Goal: Complete application form

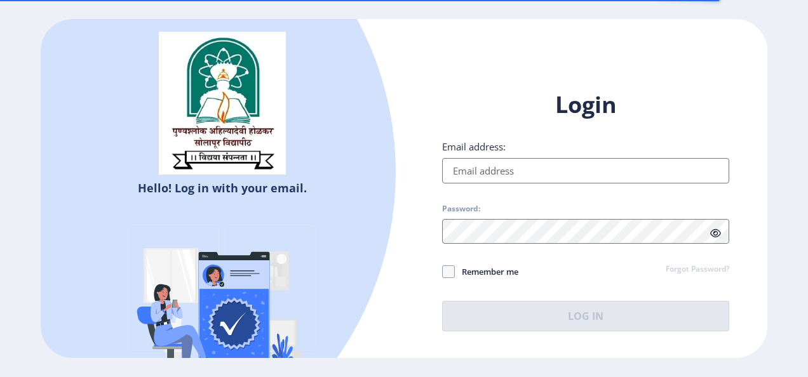
click at [506, 168] on input "Email address:" at bounding box center [585, 170] width 287 height 25
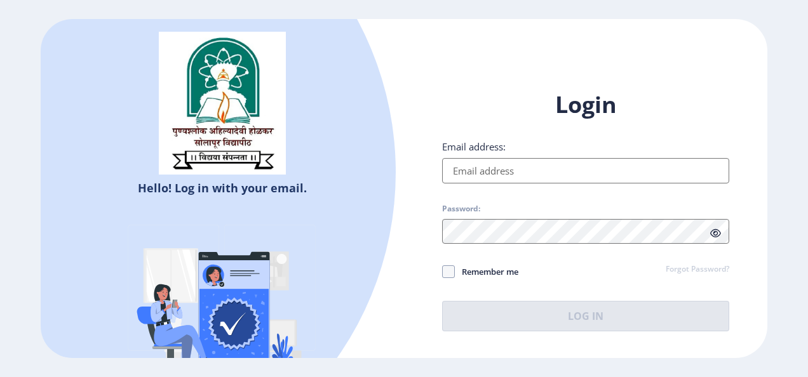
type input "[EMAIL_ADDRESS][DOMAIN_NAME]"
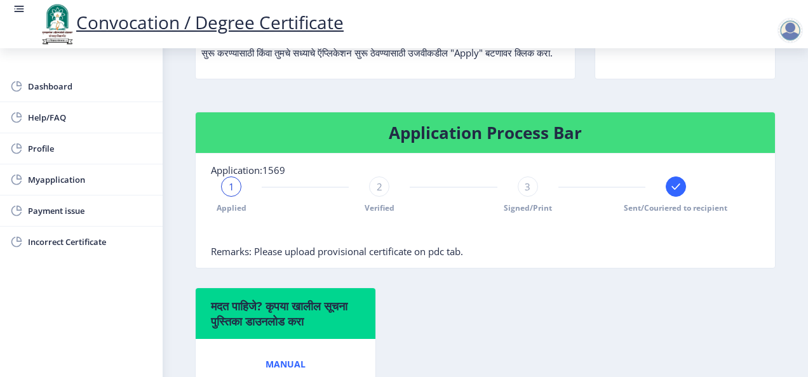
scroll to position [234, 0]
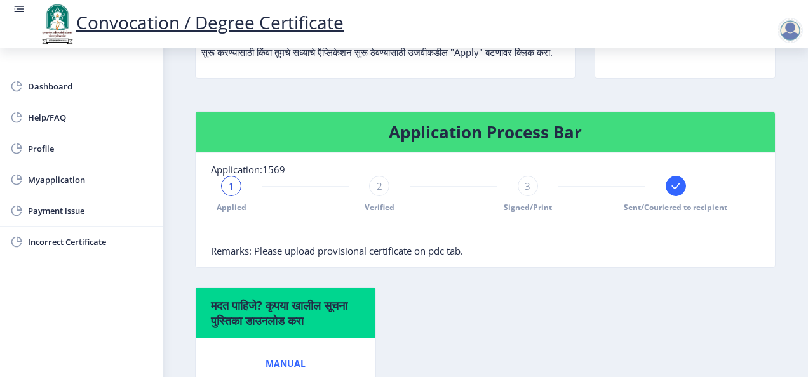
click at [614, 142] on h4 "Application Process Bar" at bounding box center [485, 132] width 549 height 20
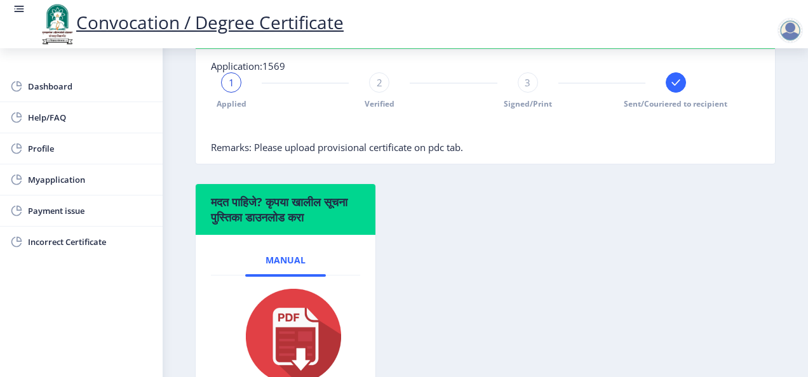
scroll to position [327, 0]
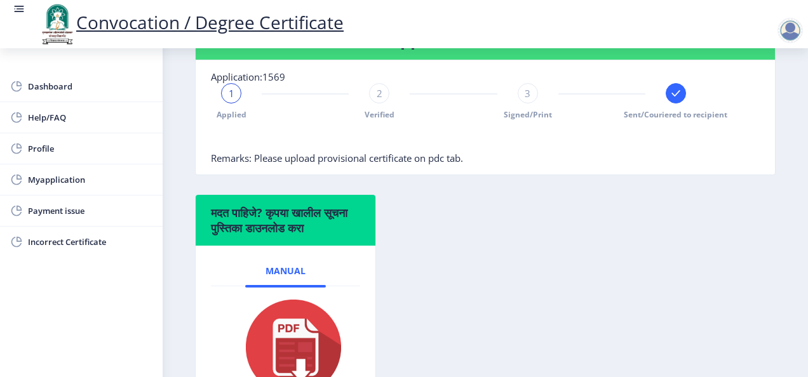
click at [320, 165] on span "Remarks: Please upload provisional certificate on pdc tab." at bounding box center [337, 158] width 252 height 13
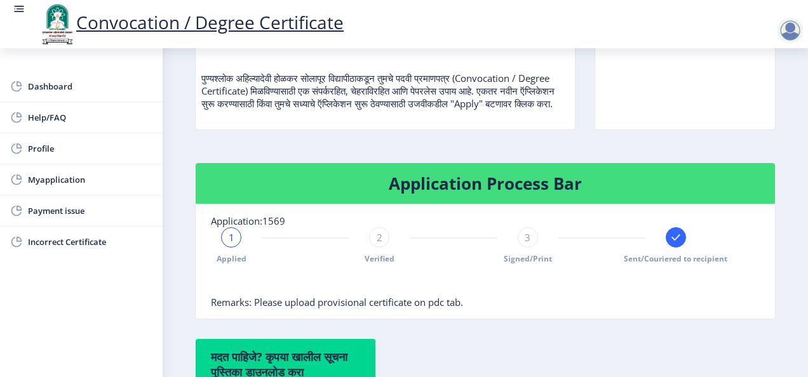
scroll to position [0, 0]
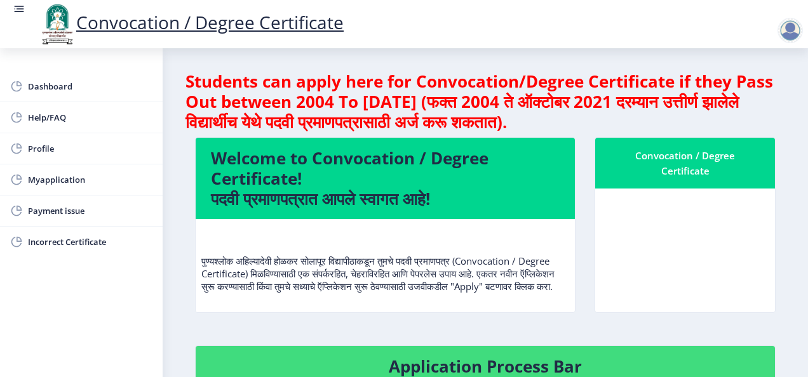
click at [648, 155] on div "Convocation / Degree Certificate" at bounding box center [685, 163] width 149 height 31
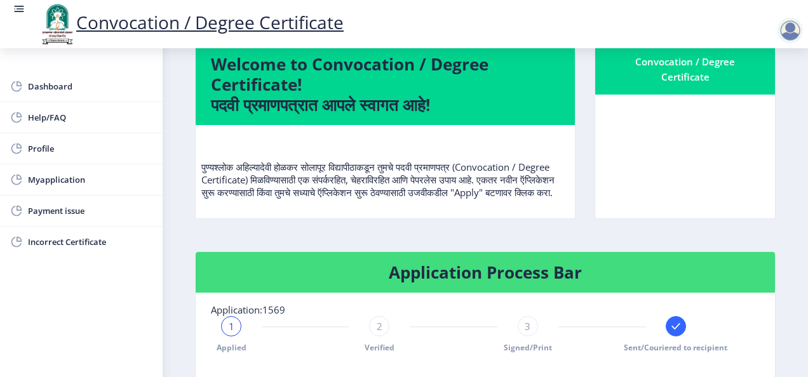
click at [112, 20] on link "Convocation / Degree Certificate" at bounding box center [191, 22] width 306 height 24
click at [789, 30] on div at bounding box center [790, 30] width 25 height 25
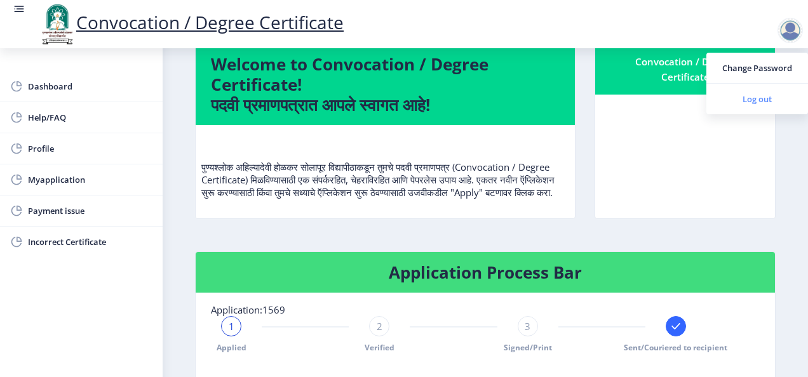
click at [753, 96] on span "Log out" at bounding box center [757, 99] width 81 height 15
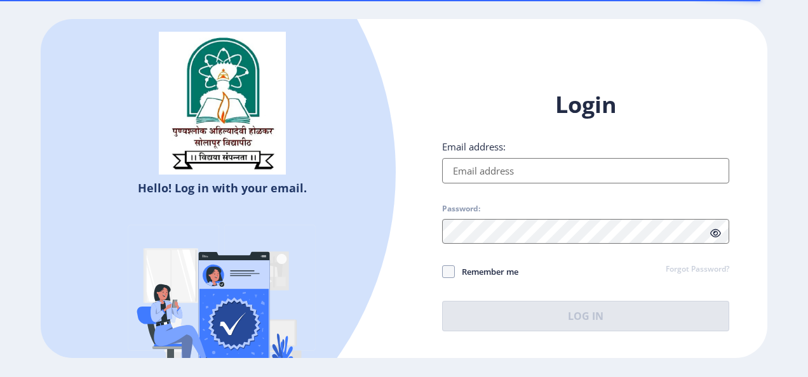
click at [502, 172] on input "Email address:" at bounding box center [585, 170] width 287 height 25
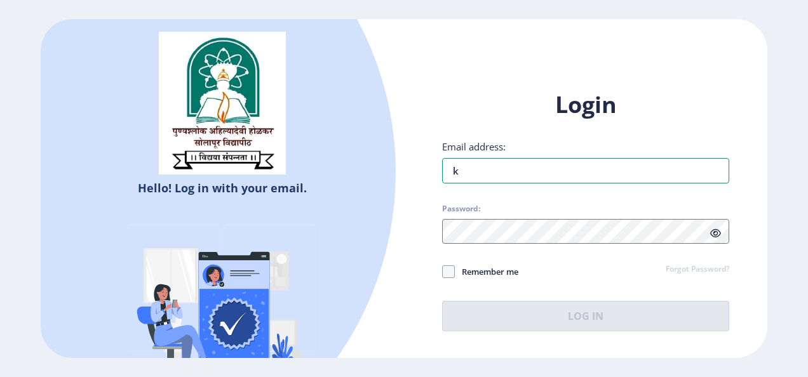
type input "k"
click at [366, 229] on div at bounding box center [73, 172] width 647 height 647
click at [191, 194] on div at bounding box center [73, 172] width 647 height 647
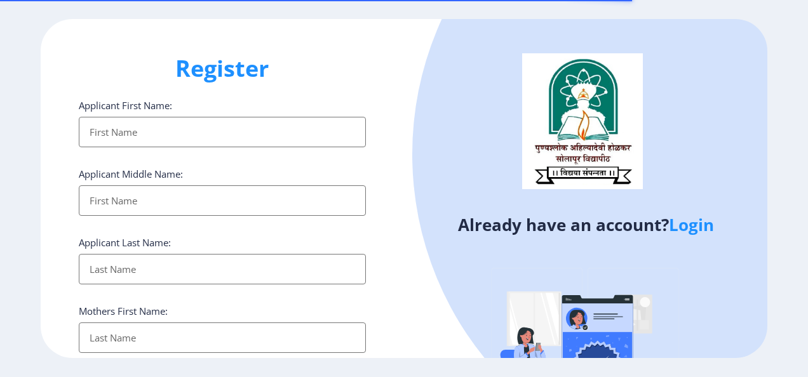
select select
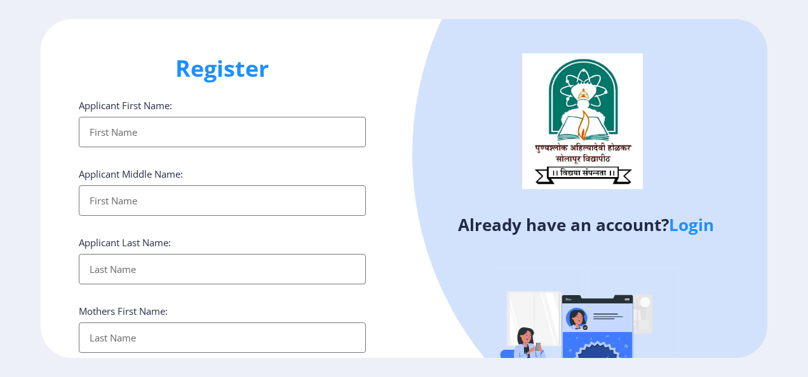
click at [145, 144] on input "Applicant First Name:" at bounding box center [222, 132] width 287 height 31
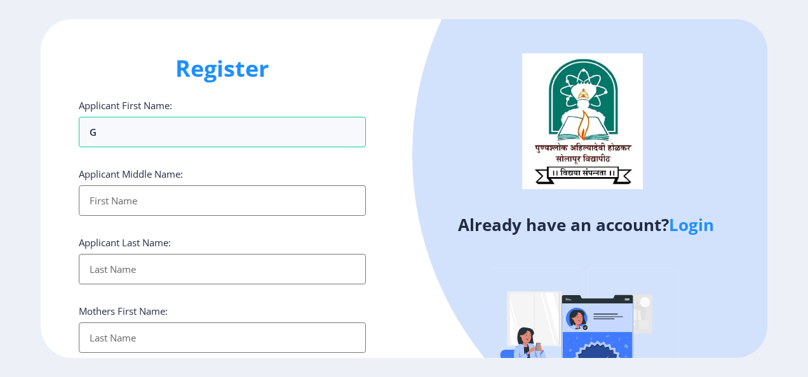
click at [93, 203] on input "Applicant First Name:" at bounding box center [222, 201] width 287 height 31
click at [57, 147] on div "Register Applicant First Name: G Applicant Middle Name: Applicant Last Name: Mo…" at bounding box center [222, 189] width 363 height 340
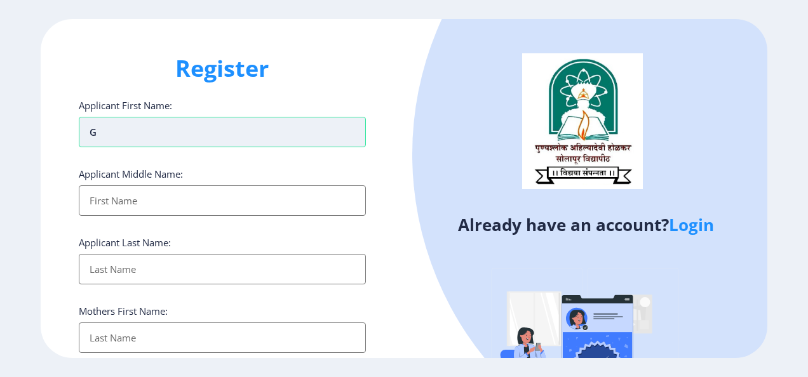
click at [123, 133] on input "G" at bounding box center [222, 132] width 287 height 31
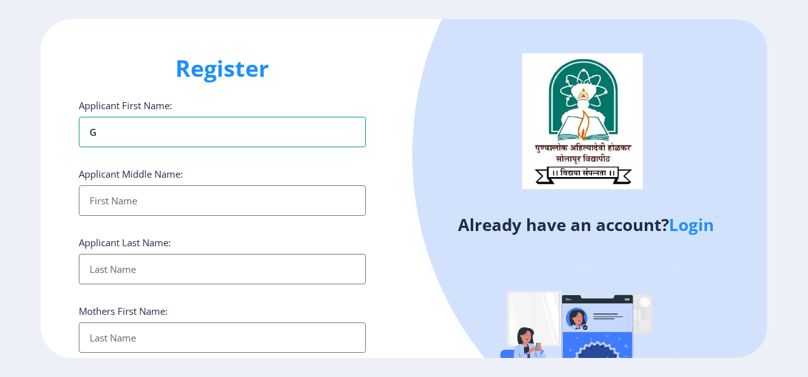
type input "GAURABAI"
type input "[PERSON_NAME]"
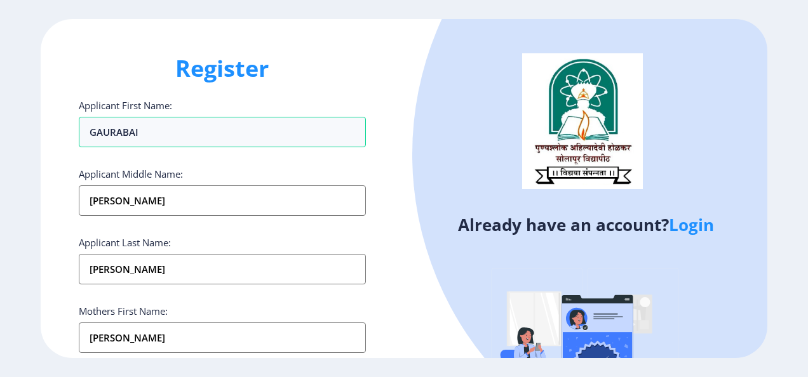
type input "[PERSON_NAME] GAURABAI [PERSON_NAME]"
type input "721140917477"
type input "8805596552"
type input "[EMAIL_ADDRESS][DOMAIN_NAME]"
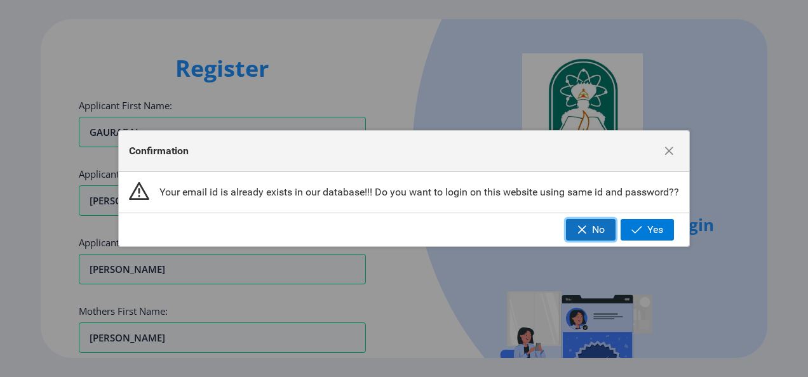
click at [599, 238] on button "No" at bounding box center [591, 230] width 50 height 22
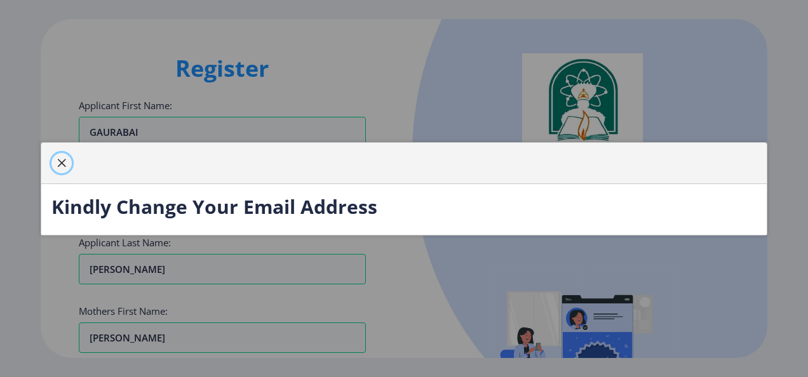
click at [64, 165] on span "button" at bounding box center [62, 163] width 10 height 10
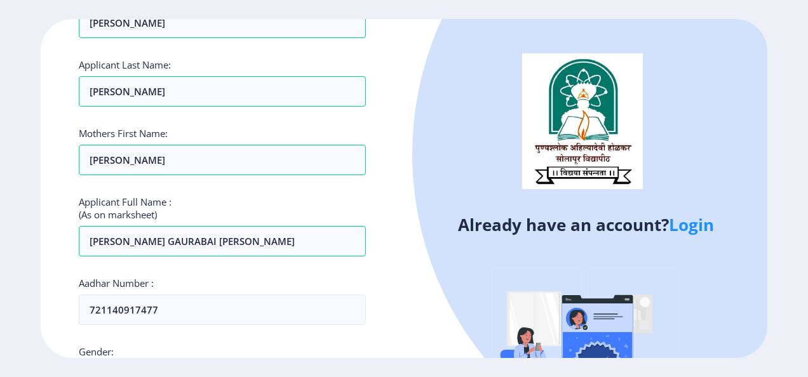
scroll to position [178, 0]
click at [132, 163] on input "SURUPA" at bounding box center [222, 160] width 287 height 31
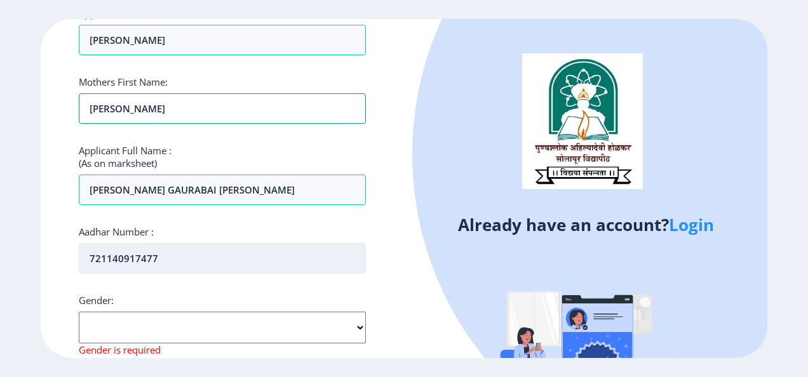
scroll to position [282, 0]
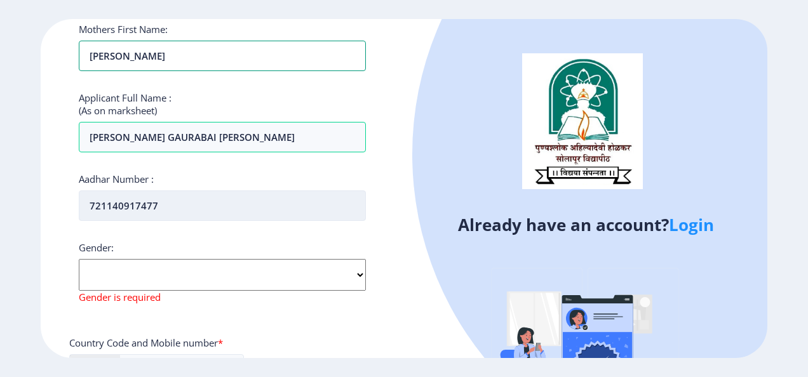
type input "SWARUPA"
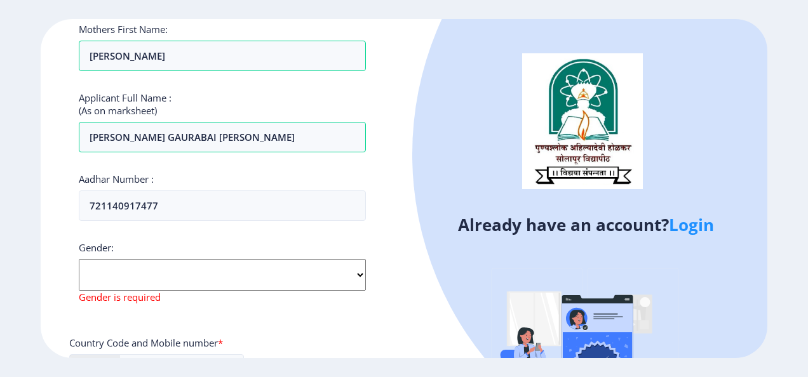
click at [169, 268] on select "Select Gender Male Female Other" at bounding box center [222, 275] width 287 height 32
select select "Female"
click at [79, 259] on select "Select Gender Male Female Other" at bounding box center [222, 275] width 287 height 32
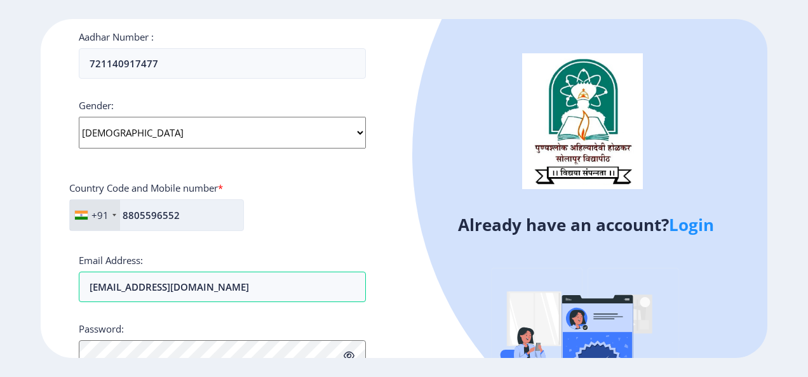
scroll to position [424, 0]
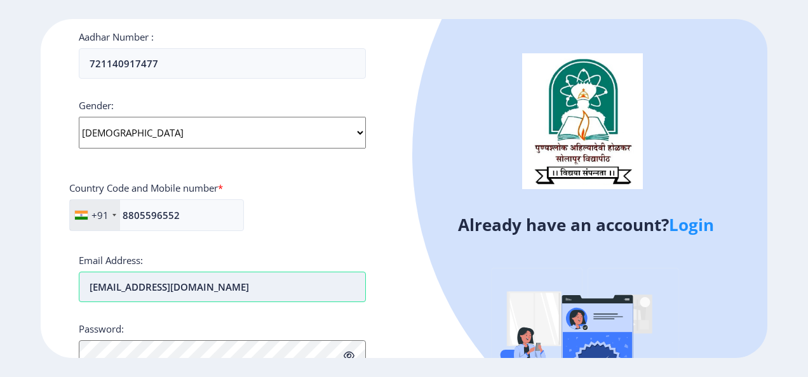
click at [112, 282] on input "[EMAIL_ADDRESS][DOMAIN_NAME]" at bounding box center [222, 287] width 287 height 31
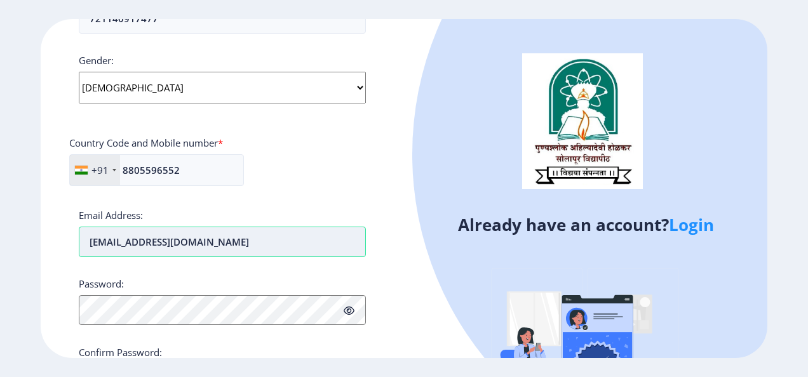
scroll to position [470, 0]
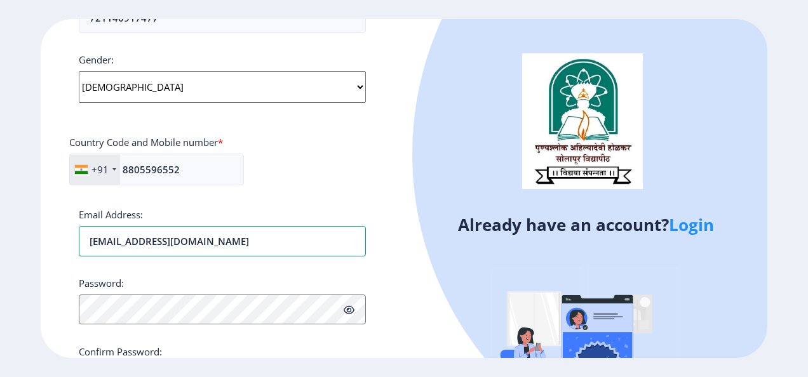
type input "karandess1212@gmail.com"
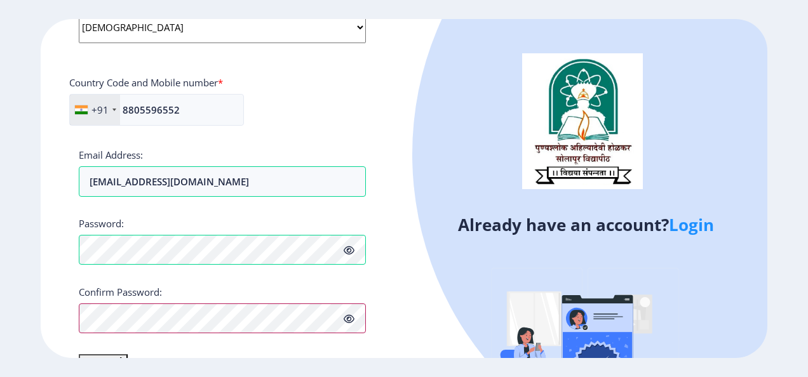
scroll to position [557, 0]
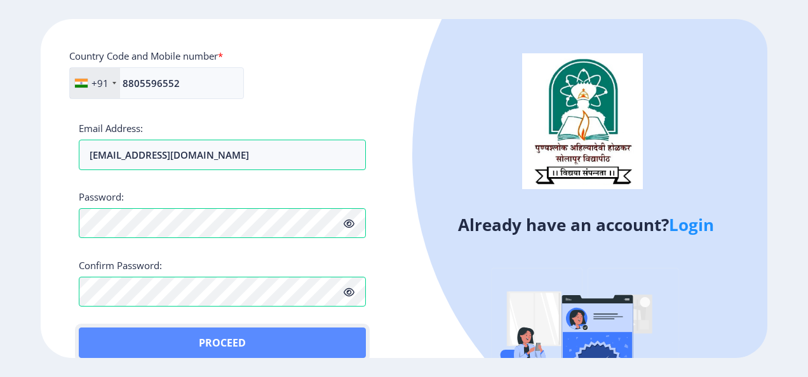
click at [100, 337] on button "Proceed" at bounding box center [222, 343] width 287 height 31
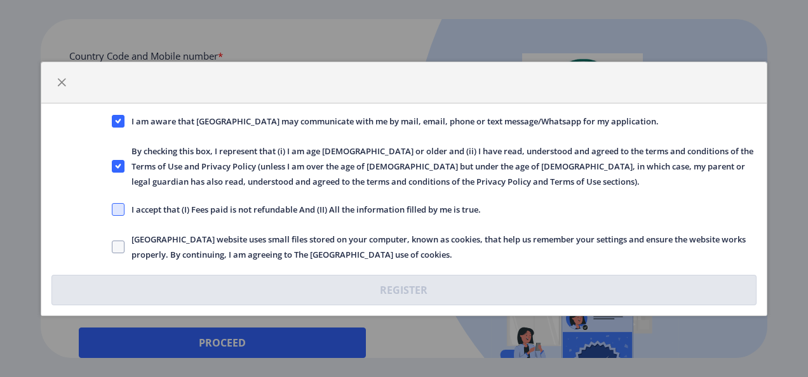
click at [117, 212] on span at bounding box center [118, 209] width 13 height 13
click at [112, 210] on input "I accept that (I) Fees paid is not refundable And (II) All the information fill…" at bounding box center [112, 209] width 1 height 1
checkbox input "true"
click at [117, 249] on span at bounding box center [118, 247] width 13 height 13
click at [112, 247] on input "Solapur University website uses small files stored on your computer, known as c…" at bounding box center [112, 247] width 1 height 1
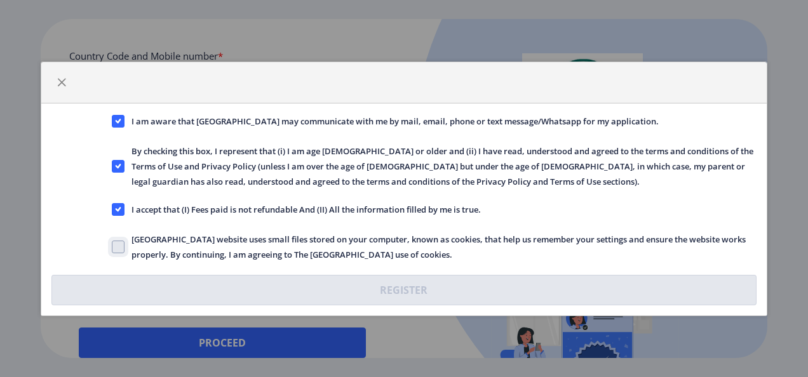
checkbox input "true"
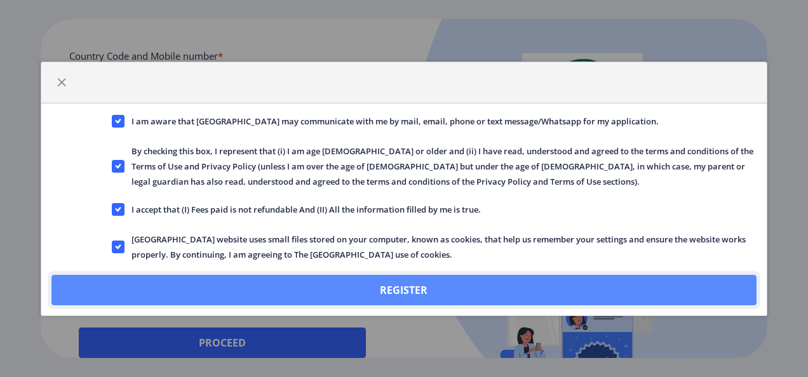
click at [328, 295] on button "Register" at bounding box center [404, 290] width 706 height 31
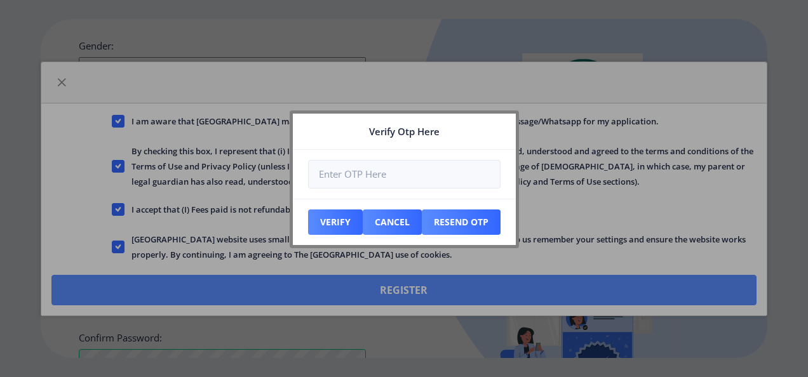
scroll to position [628, 0]
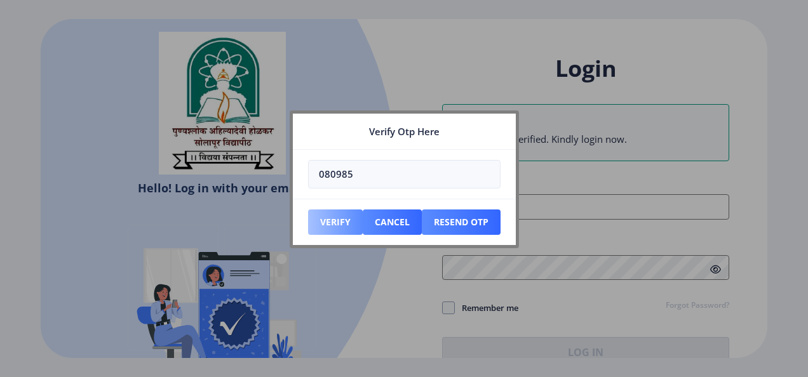
type input "080985"
click at [337, 221] on button "Verify" at bounding box center [335, 222] width 55 height 25
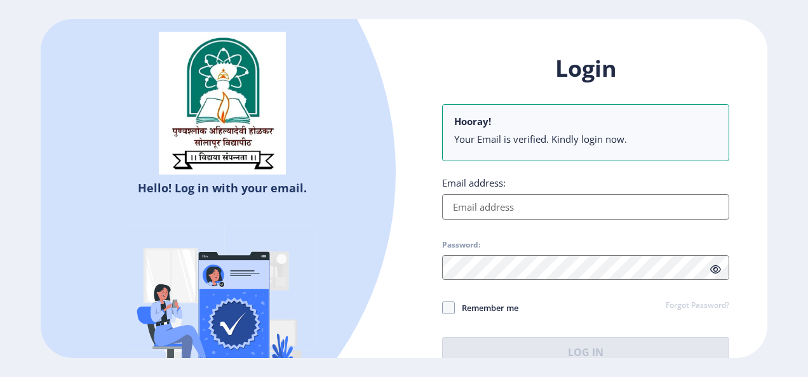
click at [543, 204] on input "Email address:" at bounding box center [585, 206] width 287 height 25
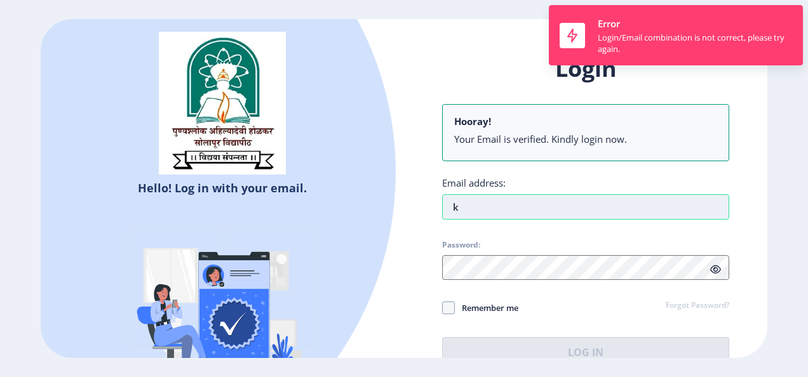
click at [624, 210] on input "k" at bounding box center [585, 206] width 287 height 25
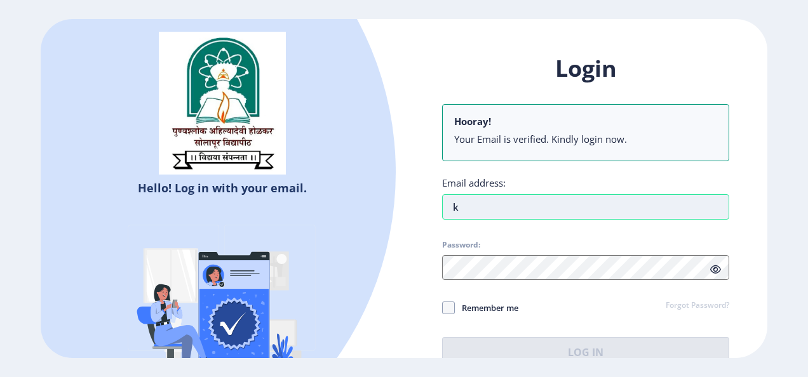
click at [588, 211] on input "k" at bounding box center [585, 206] width 287 height 25
type input "karandess1212@gmail.com"
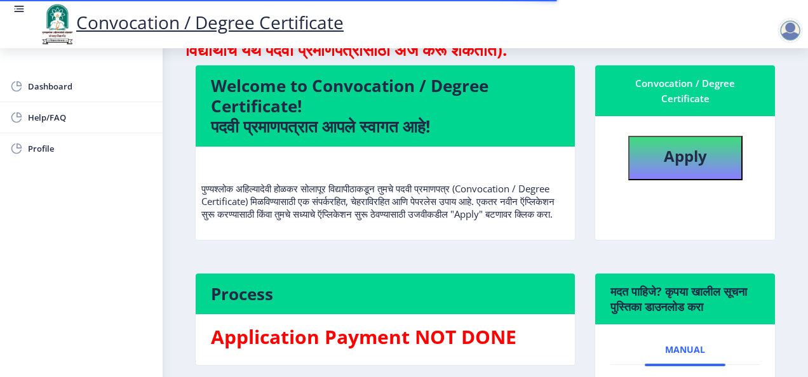
scroll to position [72, 0]
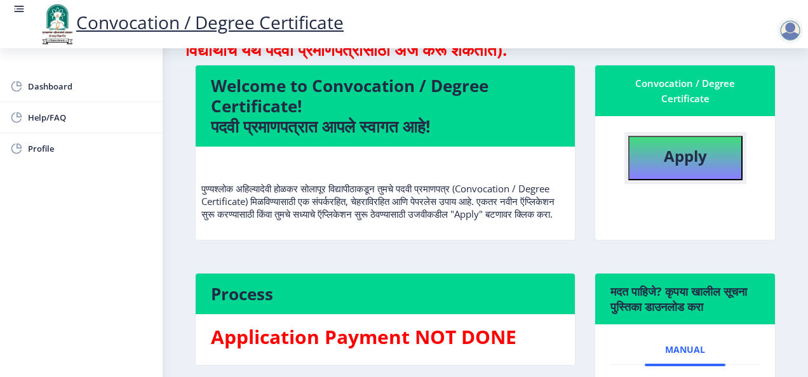
click at [672, 170] on button "Apply" at bounding box center [685, 158] width 114 height 44
select select
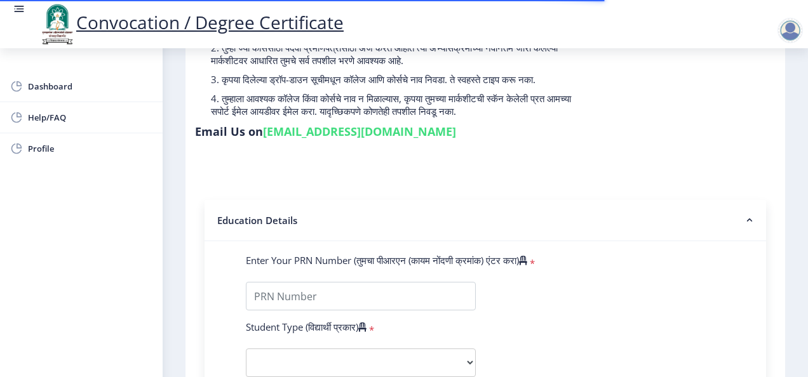
scroll to position [153, 0]
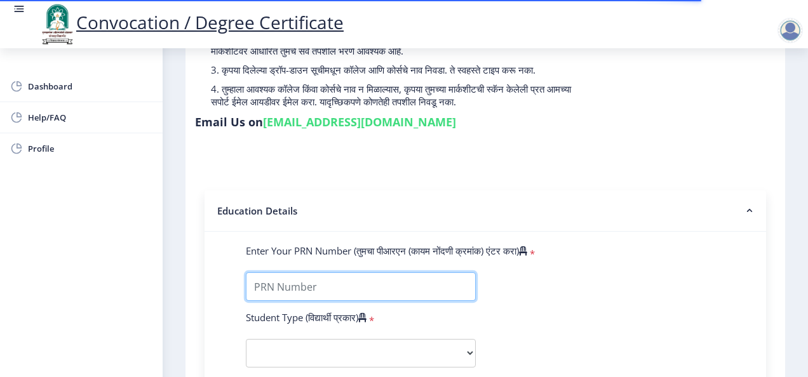
click at [362, 295] on input "Enter Your PRN Number (तुमचा पीआरएन (कायम नोंदणी क्रमांक) एंटर करा)" at bounding box center [361, 287] width 230 height 29
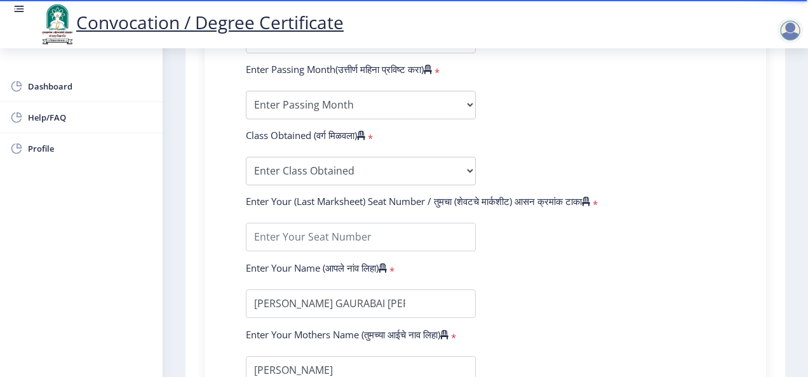
scroll to position [677, 0]
